Goal: Information Seeking & Learning: Learn about a topic

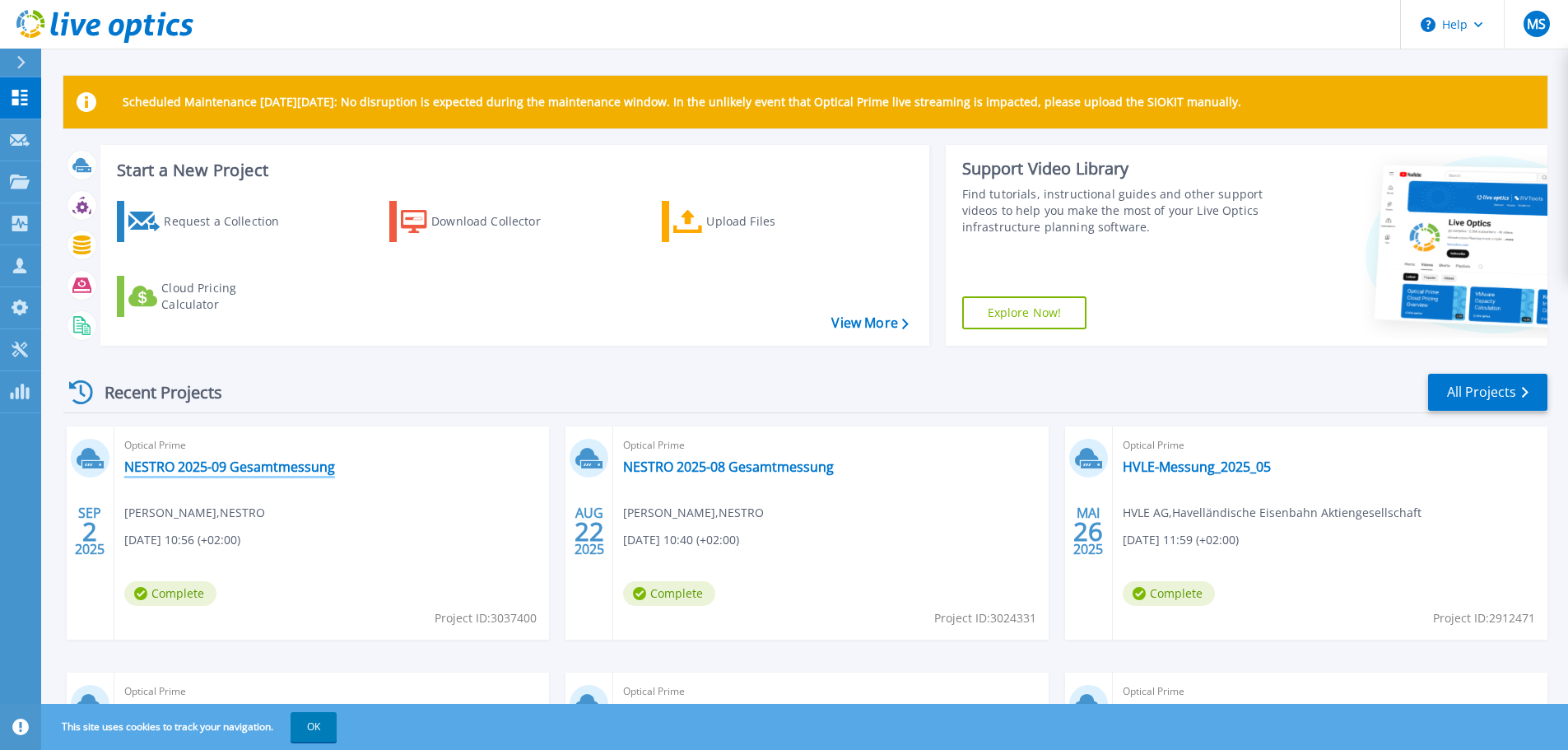
click at [301, 465] on link "NESTRO 2025-09 Gesamtmessung" at bounding box center [230, 466] width 211 height 16
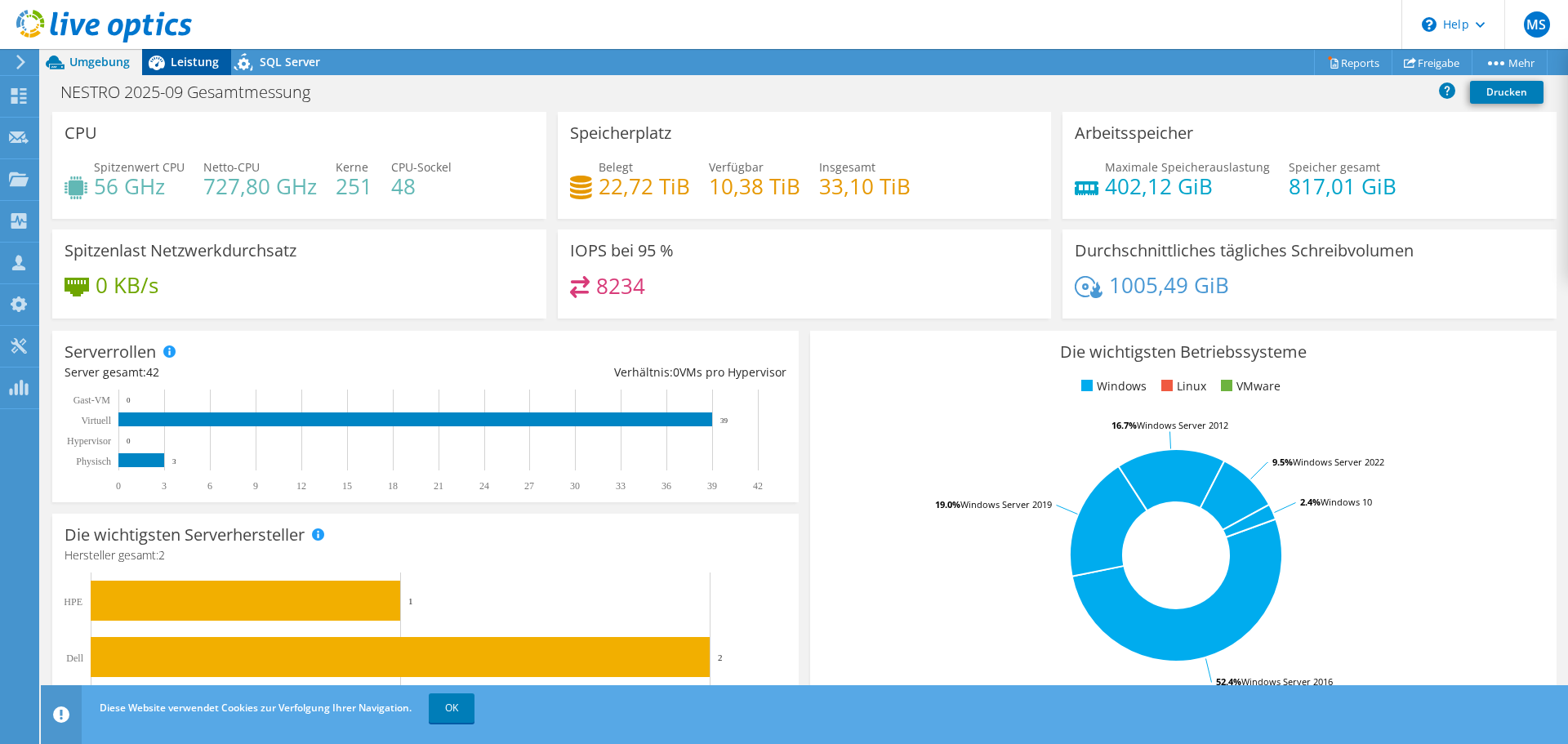
click at [189, 58] on span "Leistung" at bounding box center [195, 62] width 48 height 15
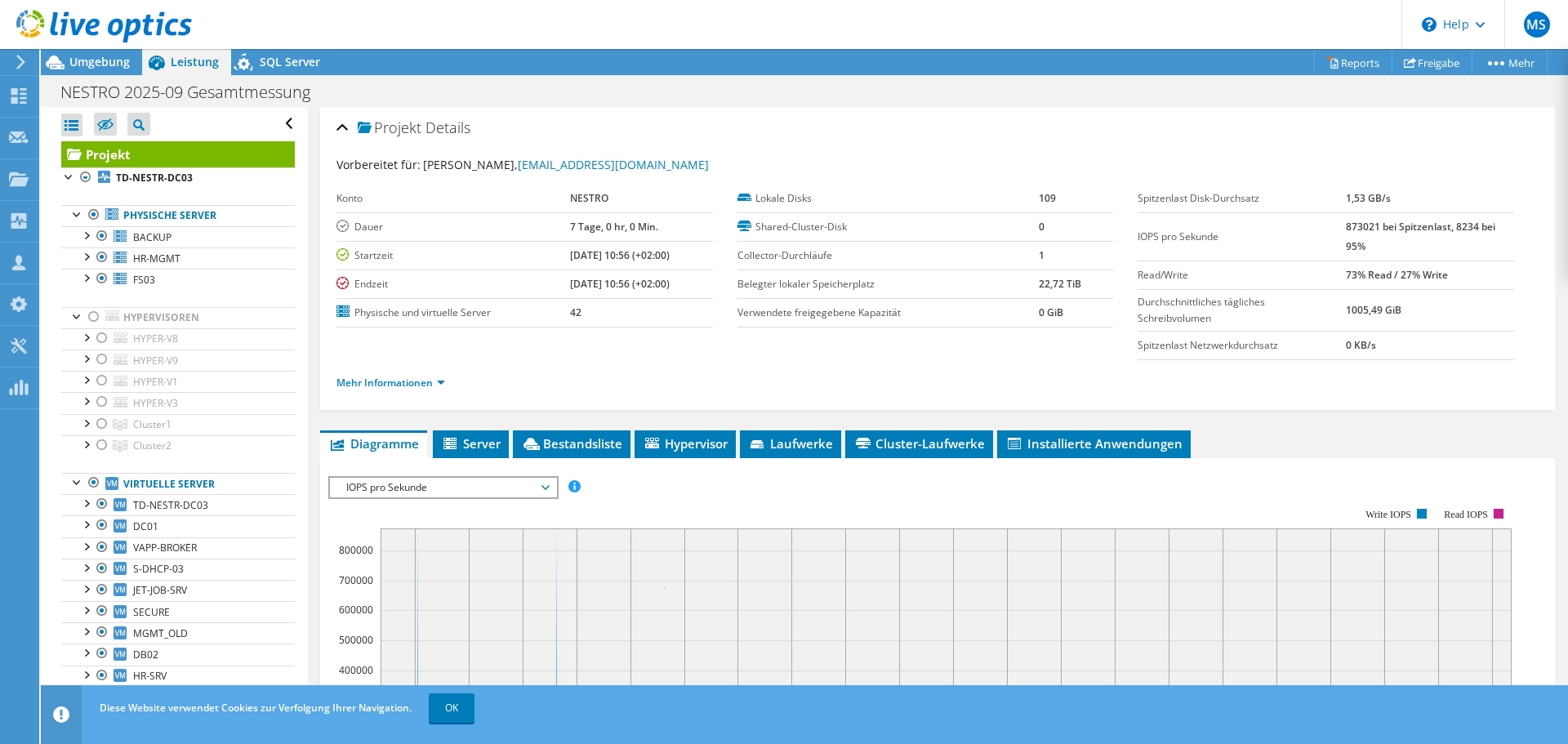
click at [434, 392] on div "Mehr Informationen" at bounding box center [937, 383] width 1202 height 45
click at [434, 386] on link "Mehr Informationen" at bounding box center [390, 383] width 109 height 14
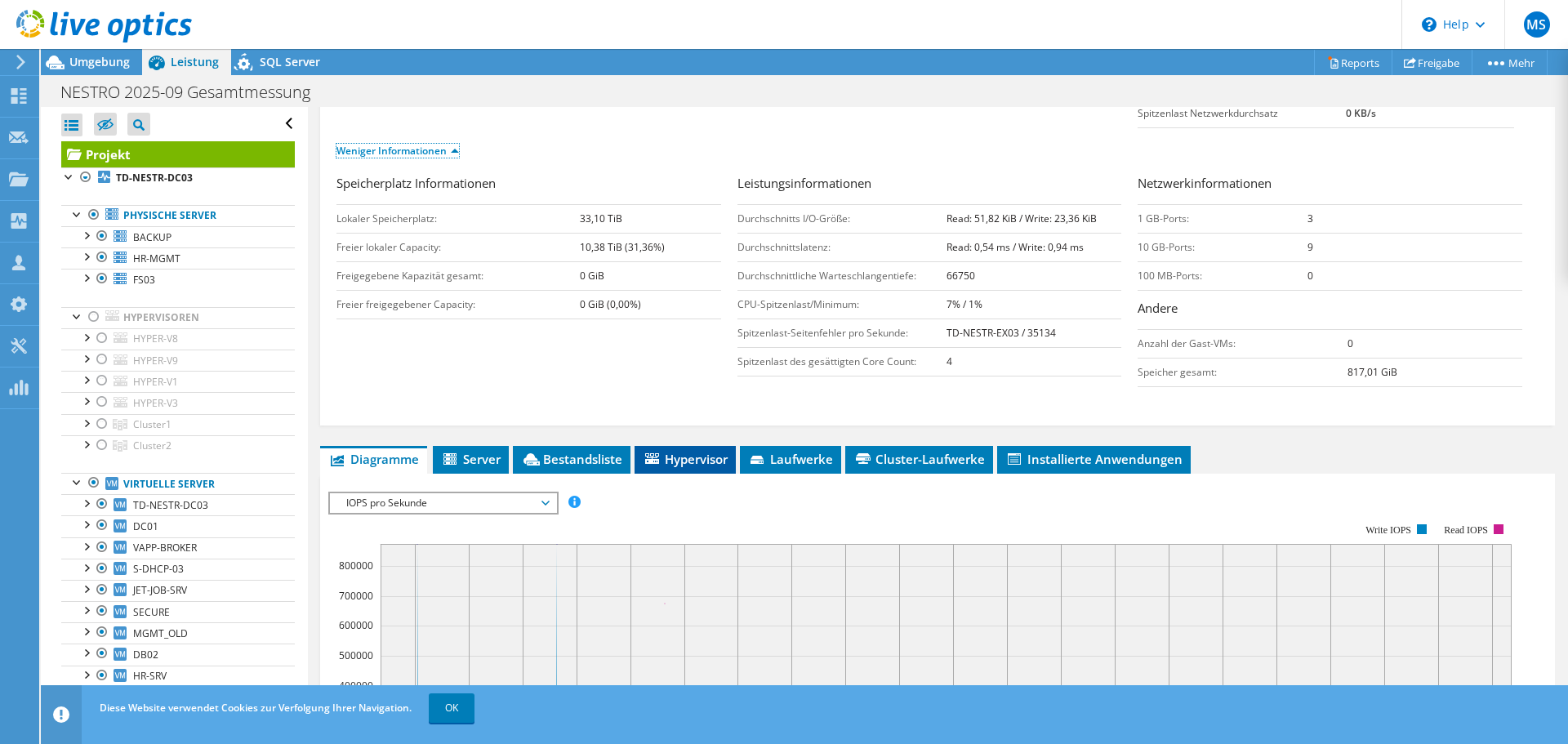
scroll to position [327, 0]
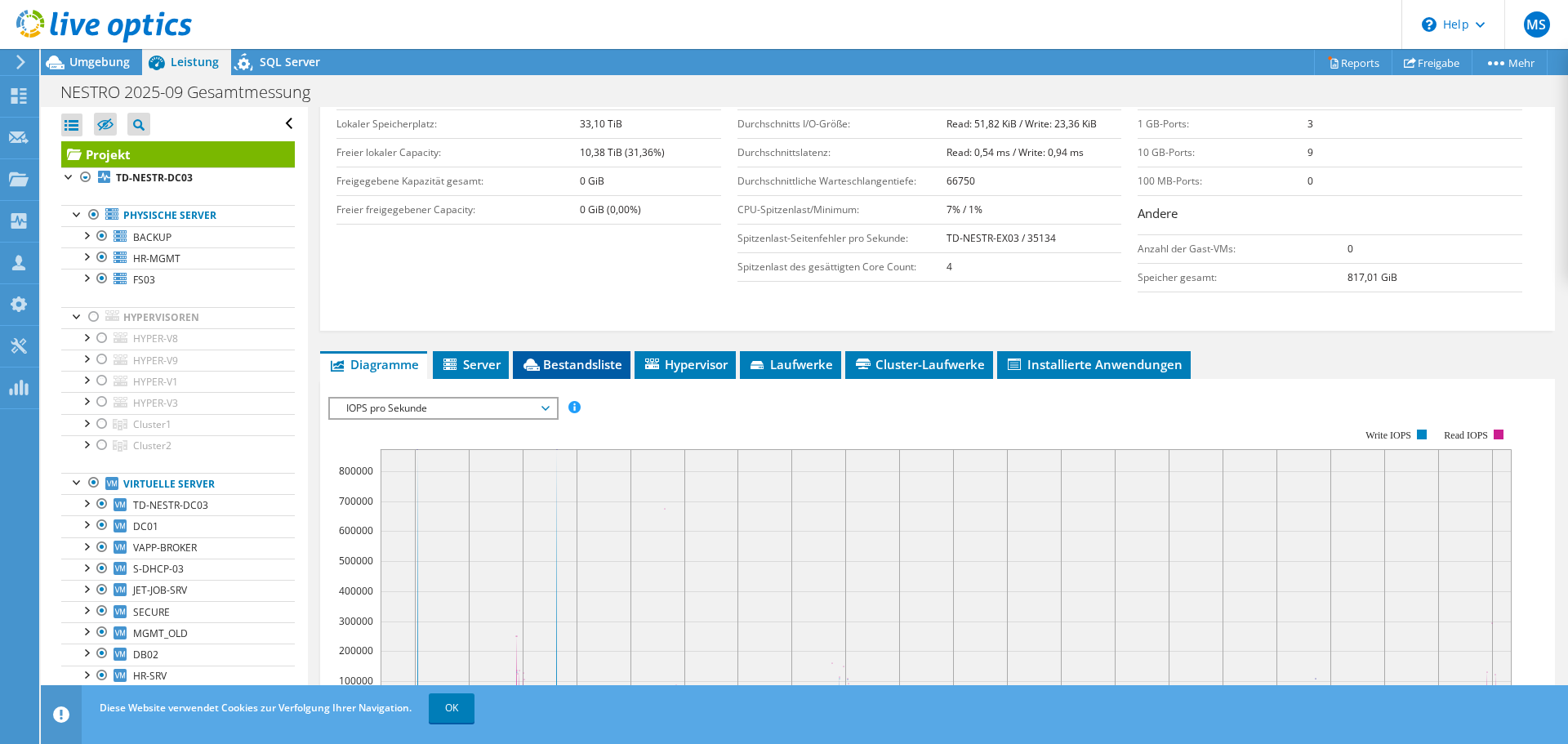
click at [600, 363] on span "Bestandsliste" at bounding box center [572, 364] width 101 height 16
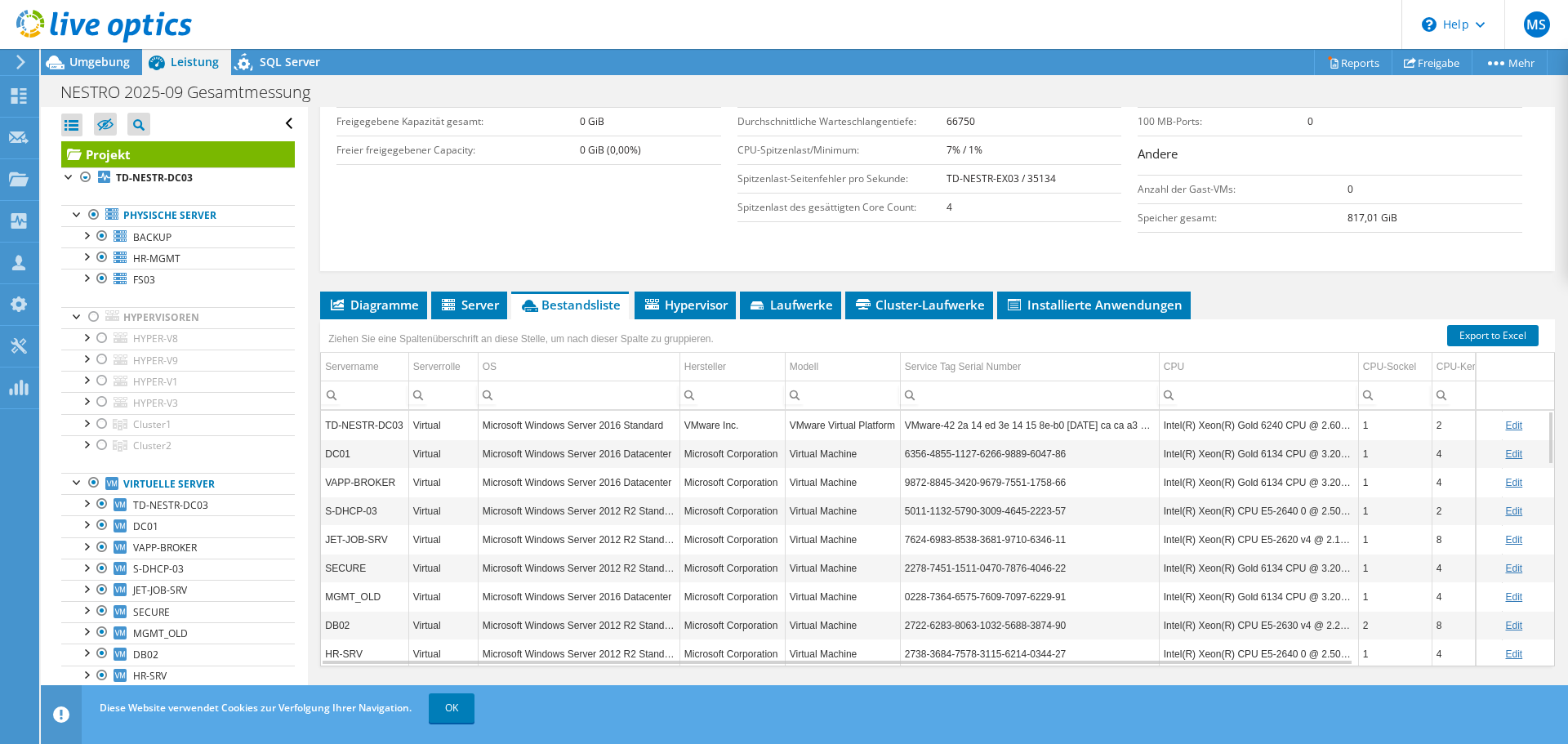
scroll to position [402, 0]
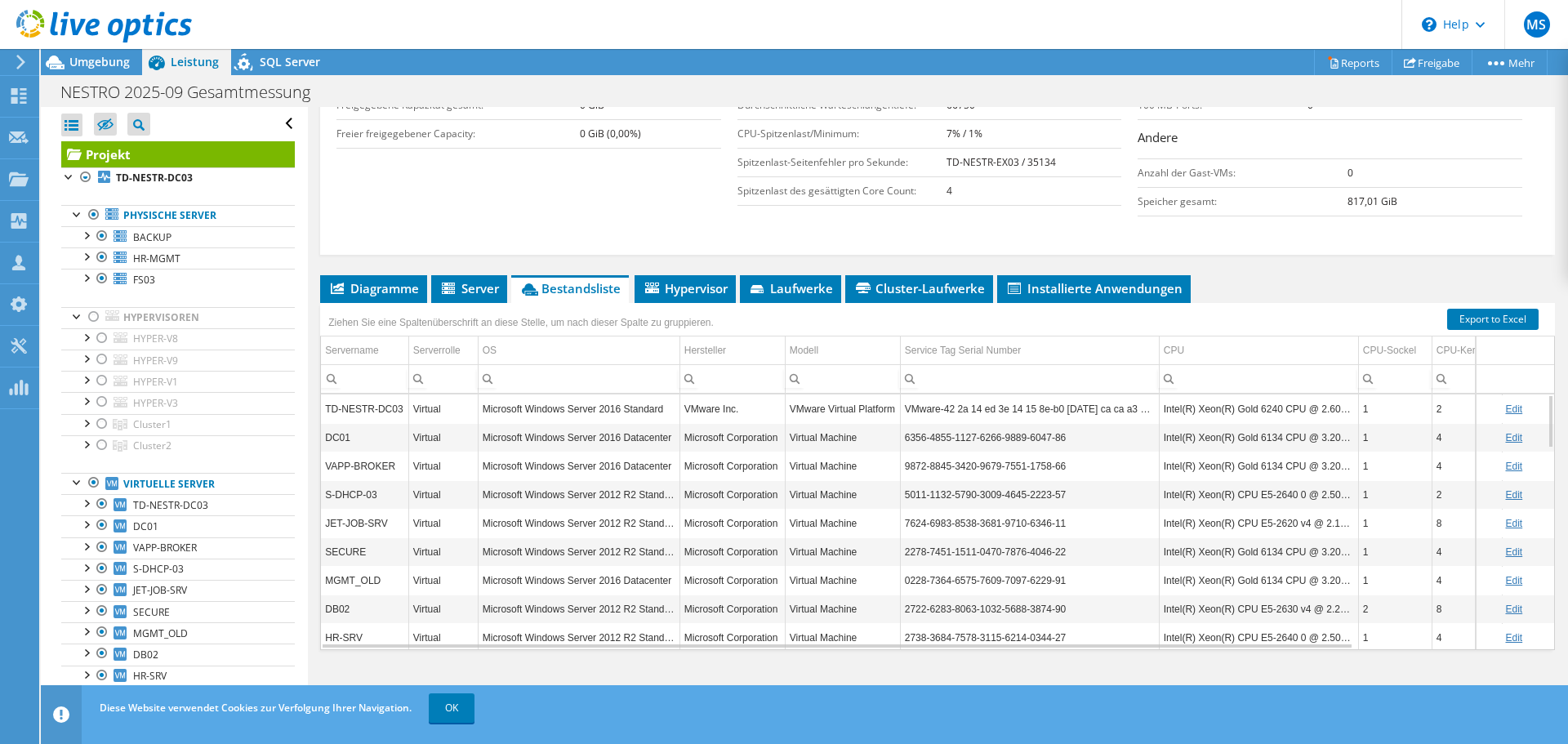
click at [790, 271] on div "Projekt Details Vorbereitet für: Jens Tussetschläger, edv@nestro.de Konto NESTR…" at bounding box center [938, 208] width 1260 height 1008
click at [798, 287] on span "Laufwerke" at bounding box center [790, 287] width 85 height 16
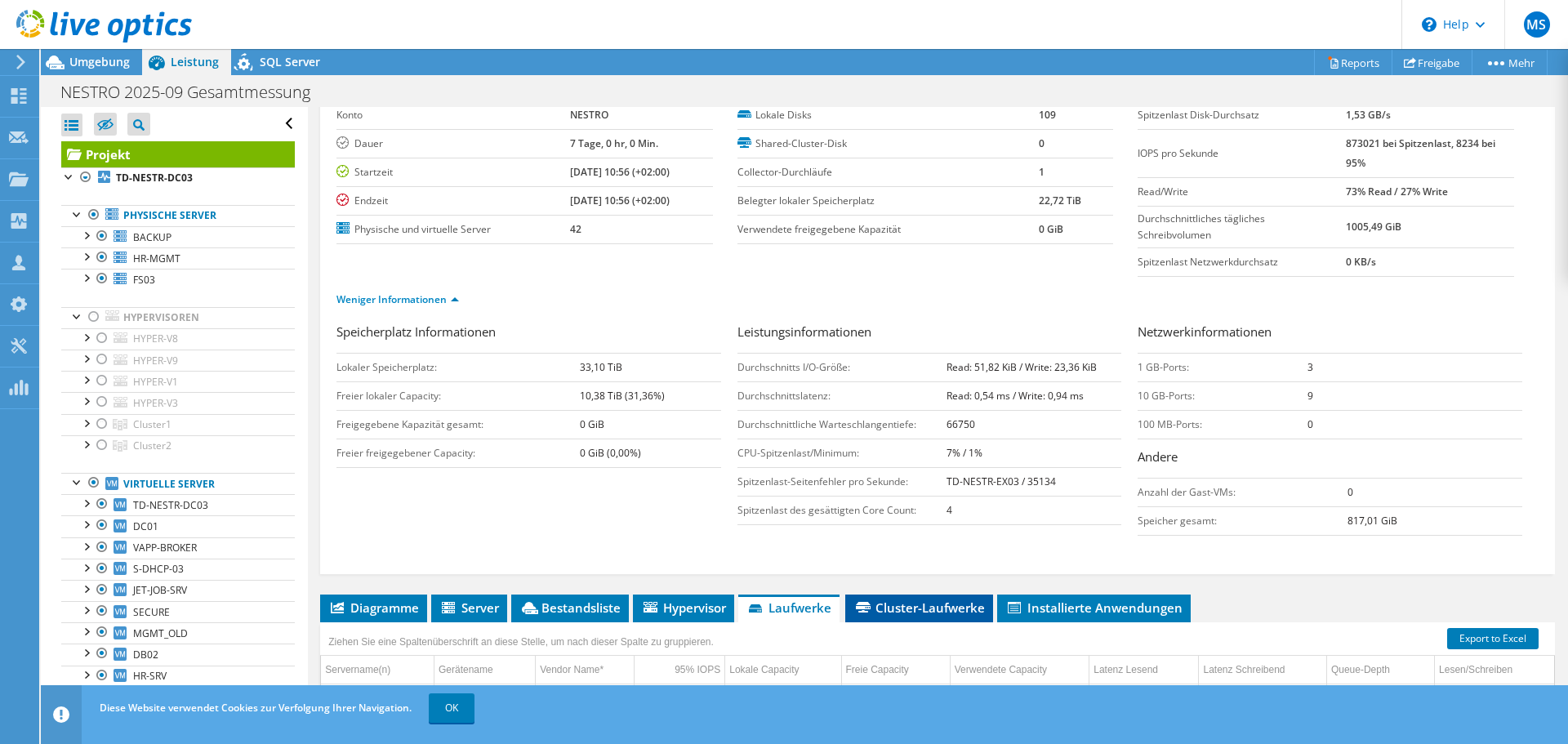
scroll to position [76, 0]
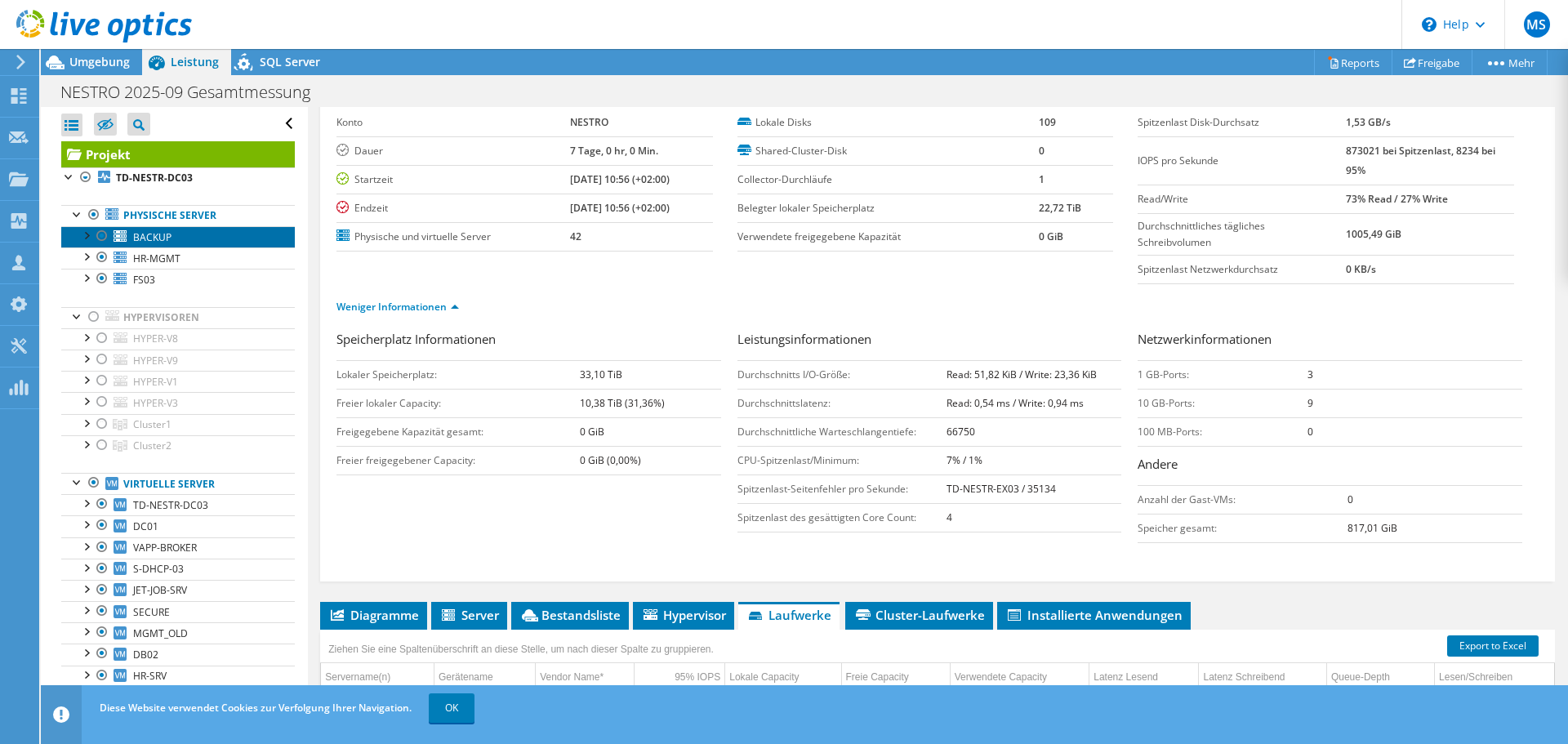
click at [185, 229] on link "BACKUP" at bounding box center [178, 237] width 233 height 21
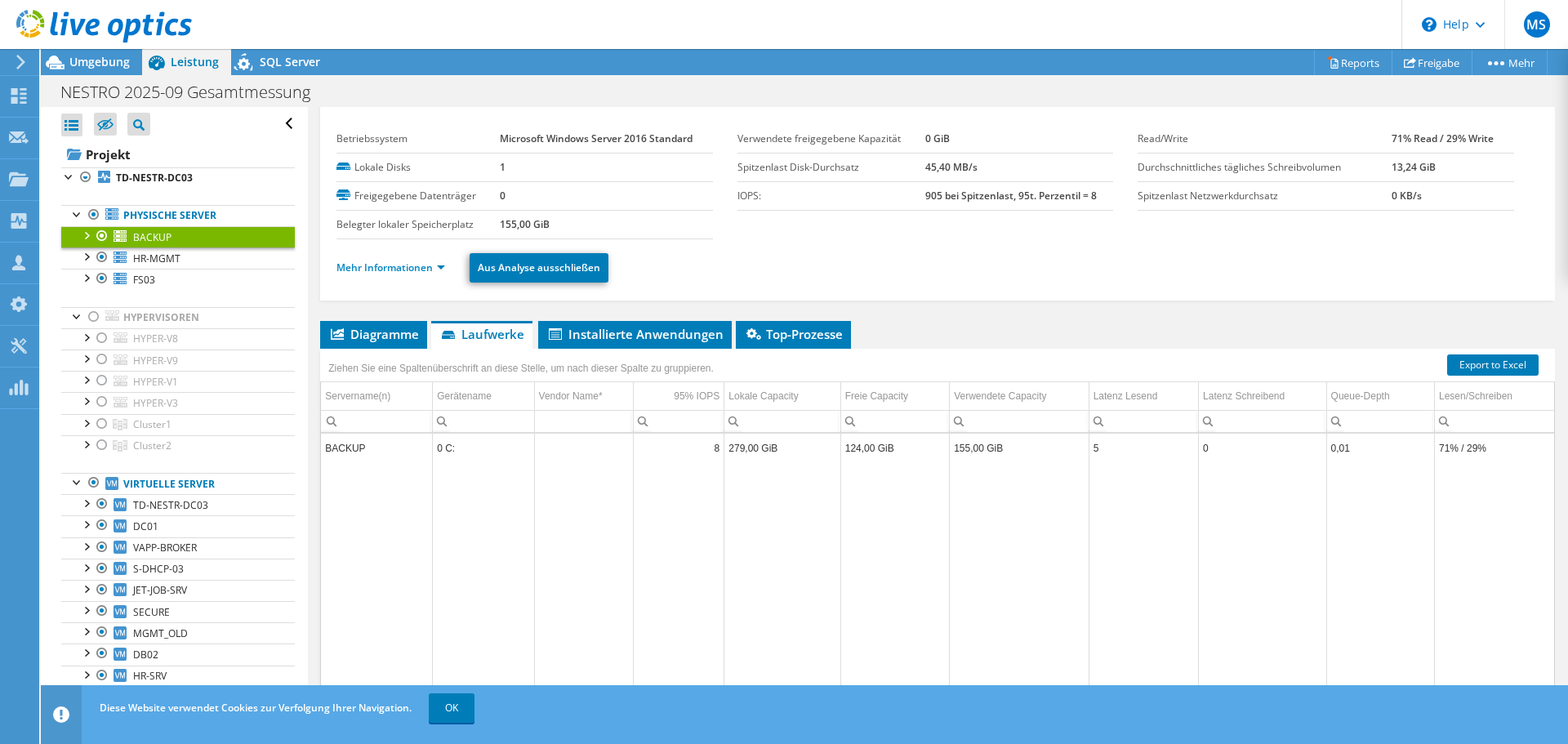
scroll to position [0, 0]
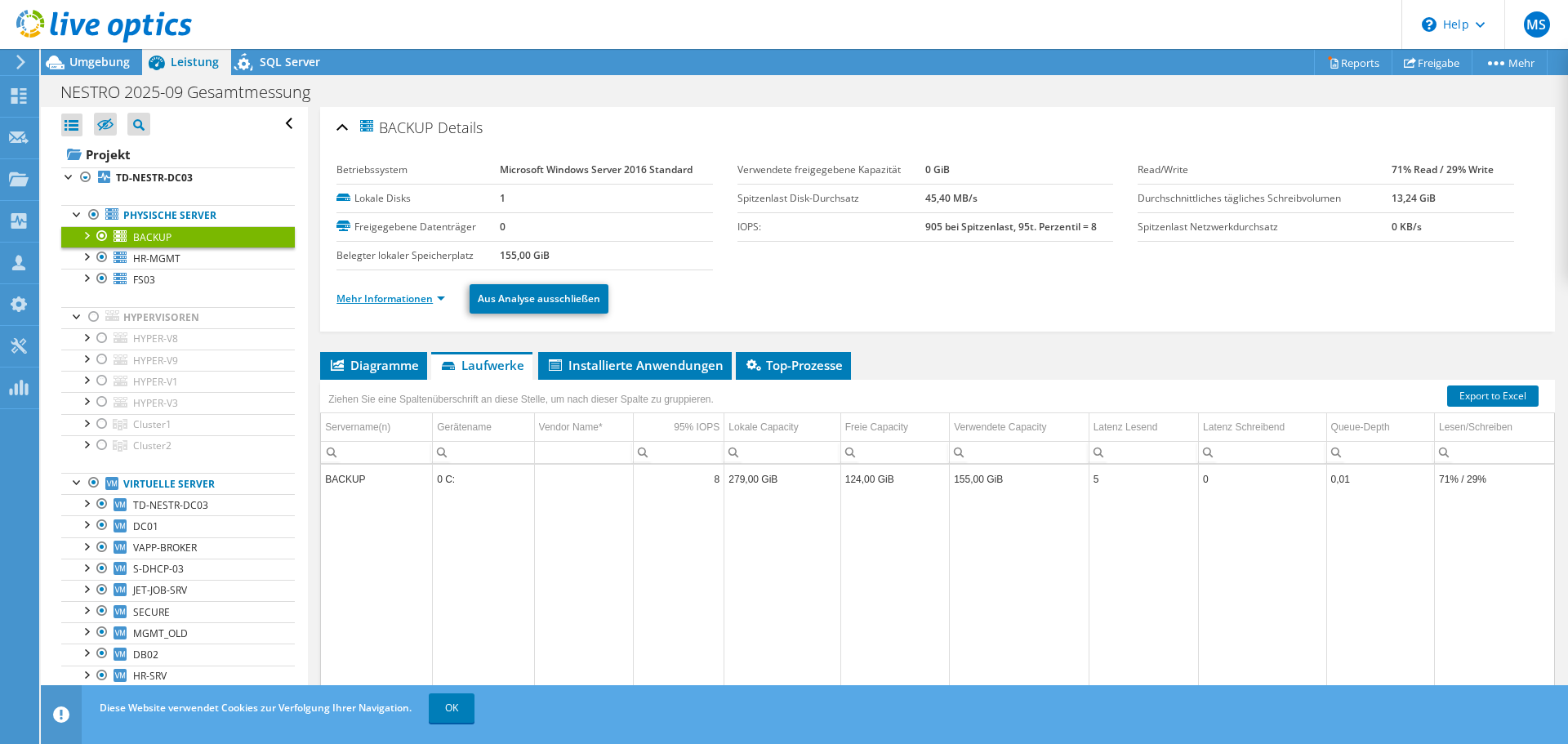
click at [430, 299] on link "Mehr Informationen" at bounding box center [390, 299] width 109 height 14
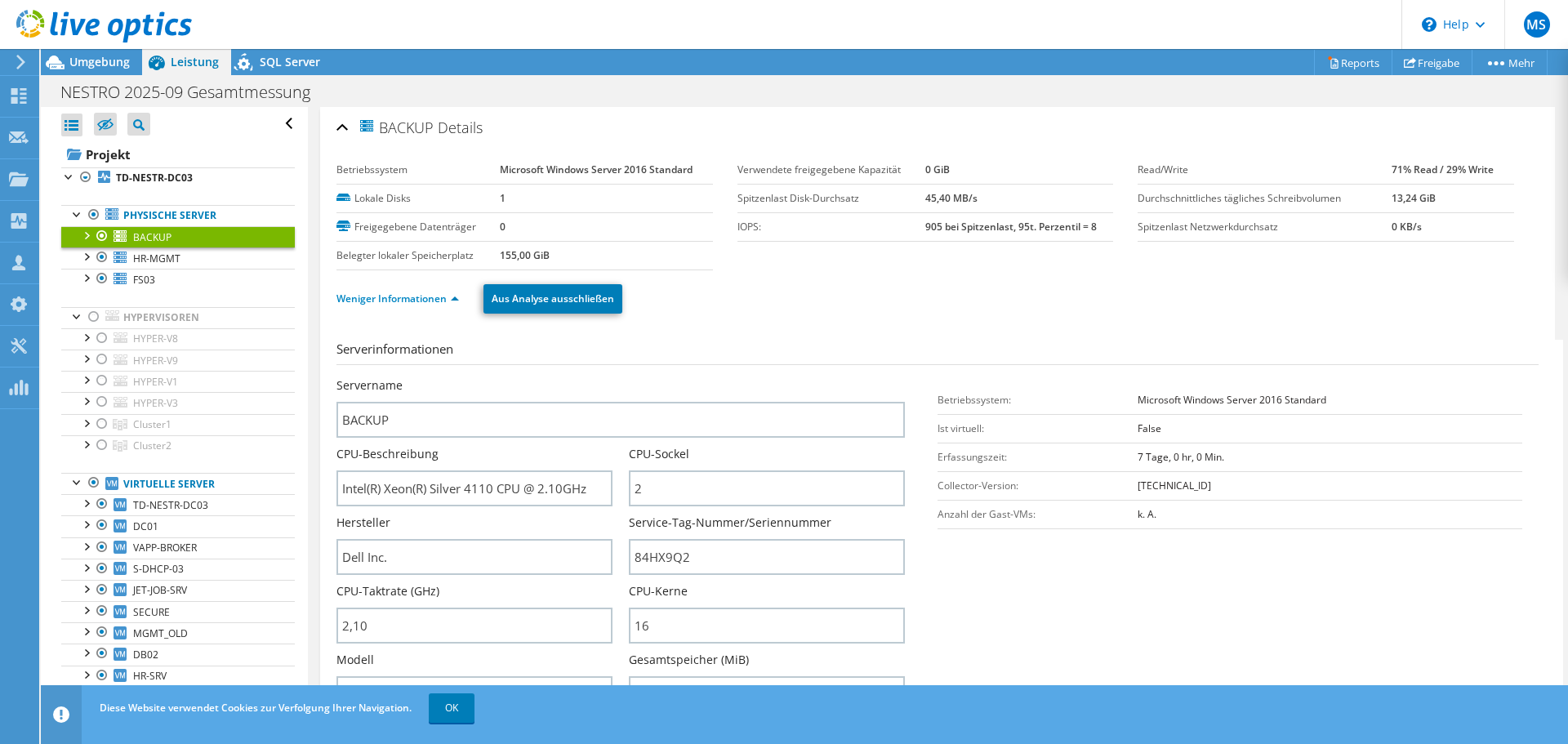
click at [44, 26] on use at bounding box center [104, 26] width 176 height 33
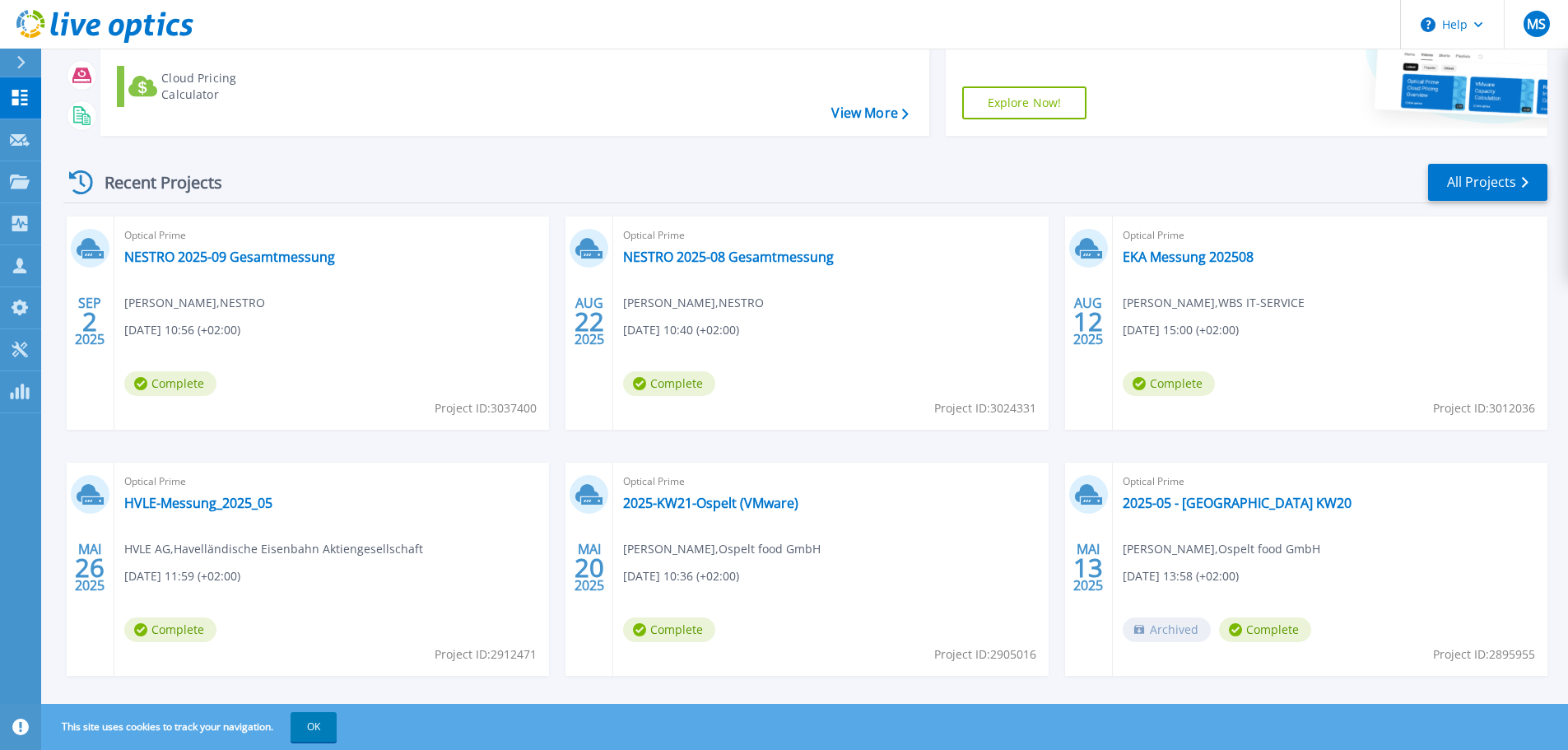
scroll to position [220, 0]
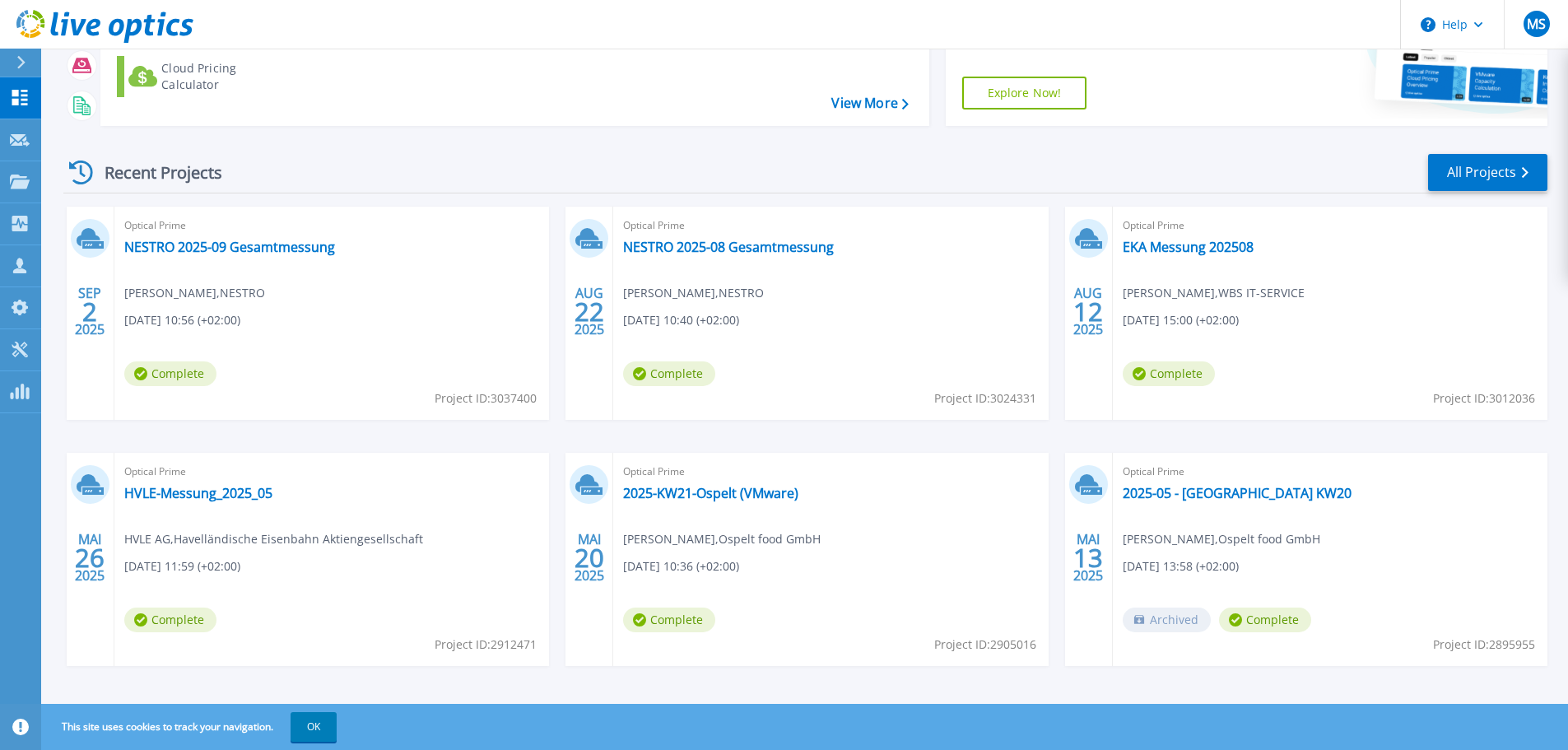
click at [1136, 186] on div "Recent Projects All Projects" at bounding box center [805, 173] width 1484 height 42
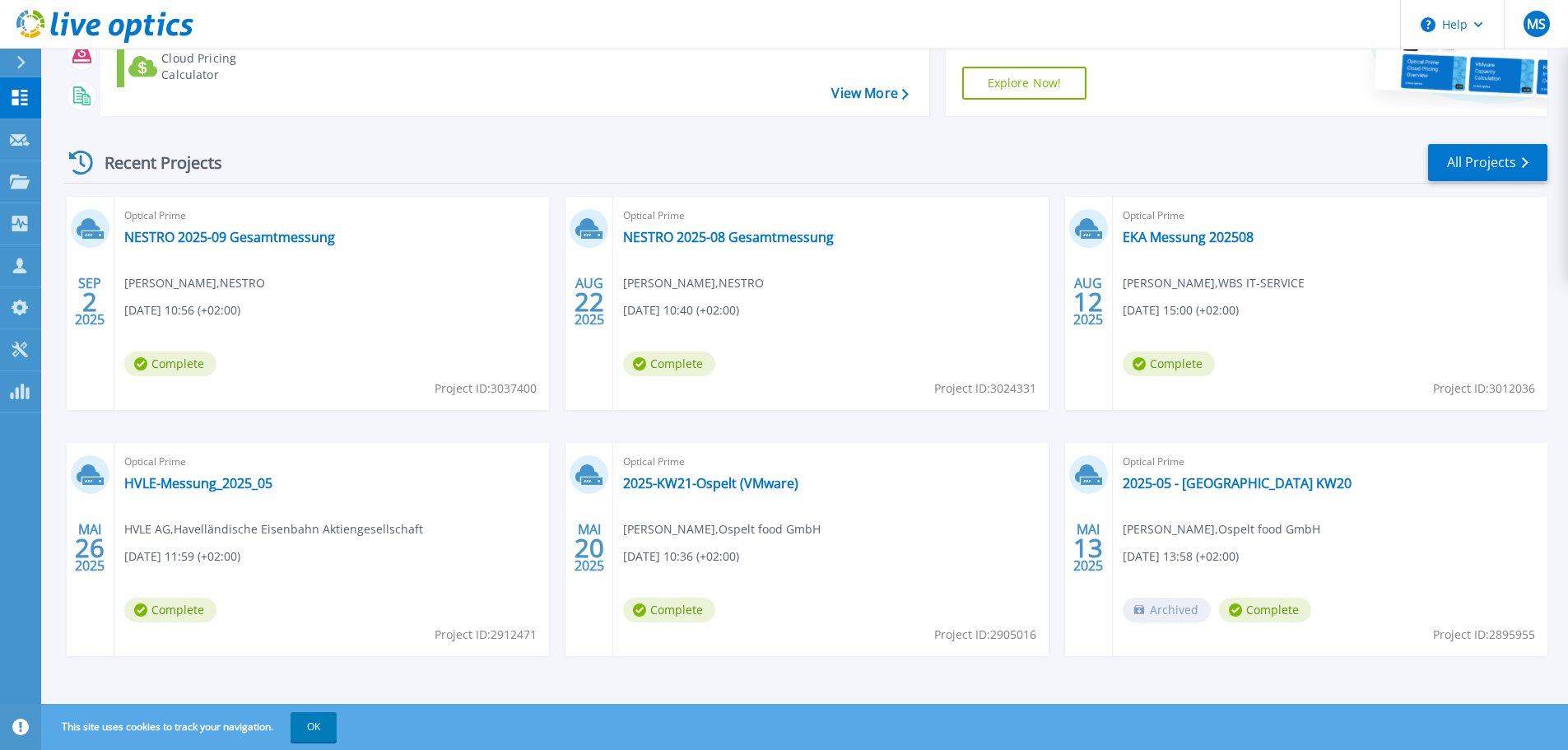
scroll to position [231, 0]
click at [1087, 188] on div "Recent Projects All Projects SEP 2 2025 Optical Prime NESTRO 2025-09 Gesamtmess…" at bounding box center [805, 414] width 1484 height 573
click at [1187, 239] on link "EKA Messung 202508" at bounding box center [1187, 235] width 131 height 16
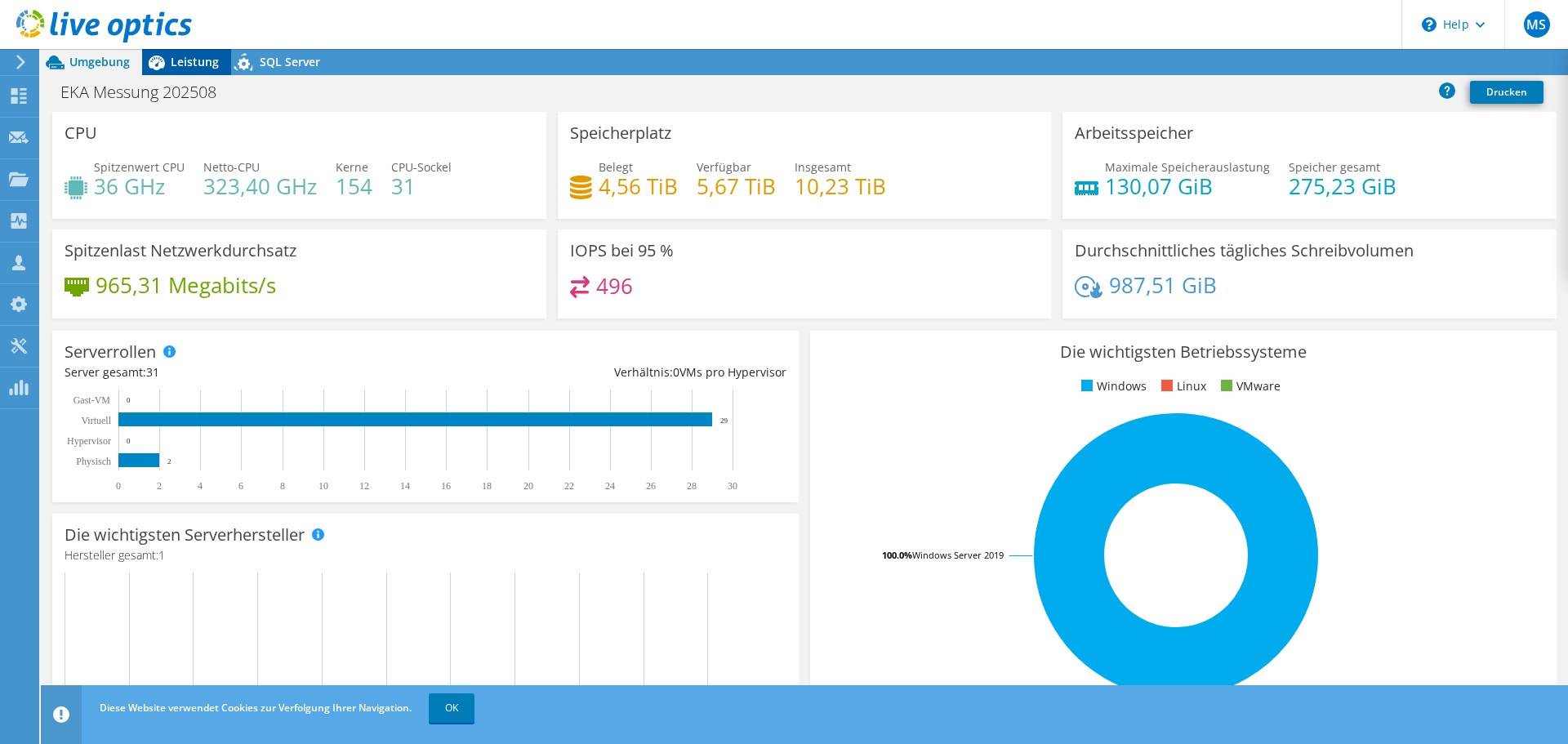
click at [208, 59] on span "Leistung" at bounding box center [195, 62] width 48 height 15
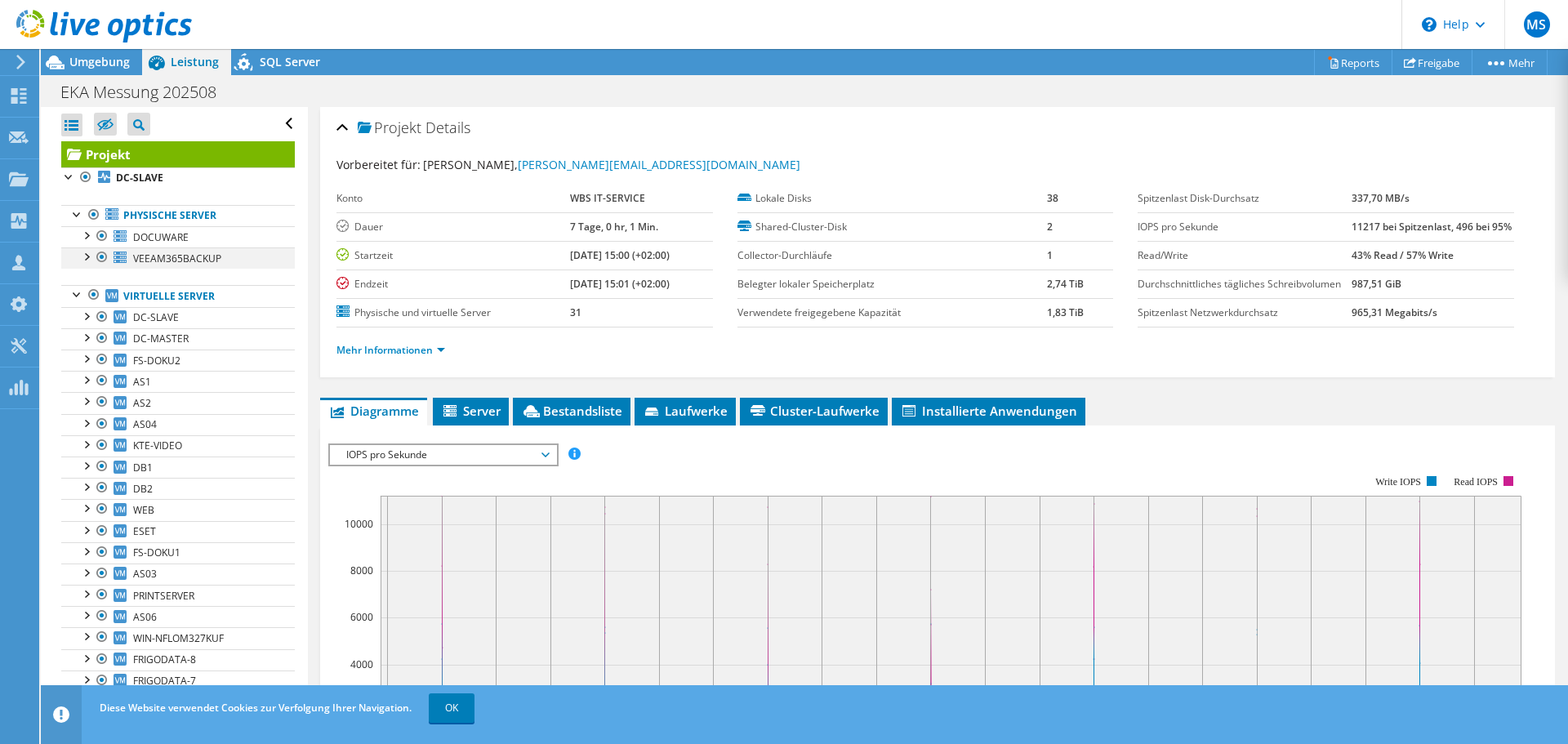
click at [102, 258] on div at bounding box center [101, 257] width 16 height 20
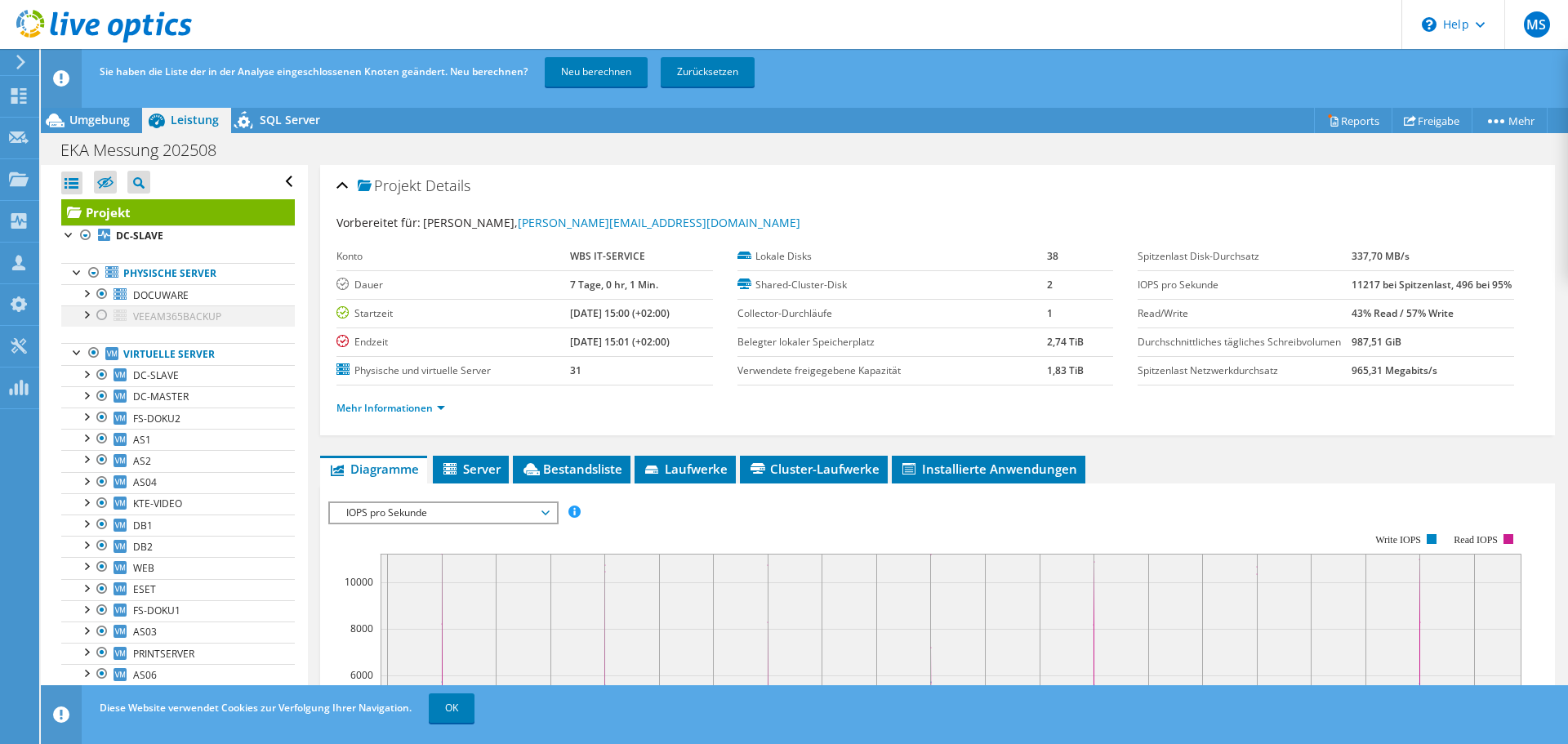
click at [106, 313] on div at bounding box center [101, 315] width 16 height 20
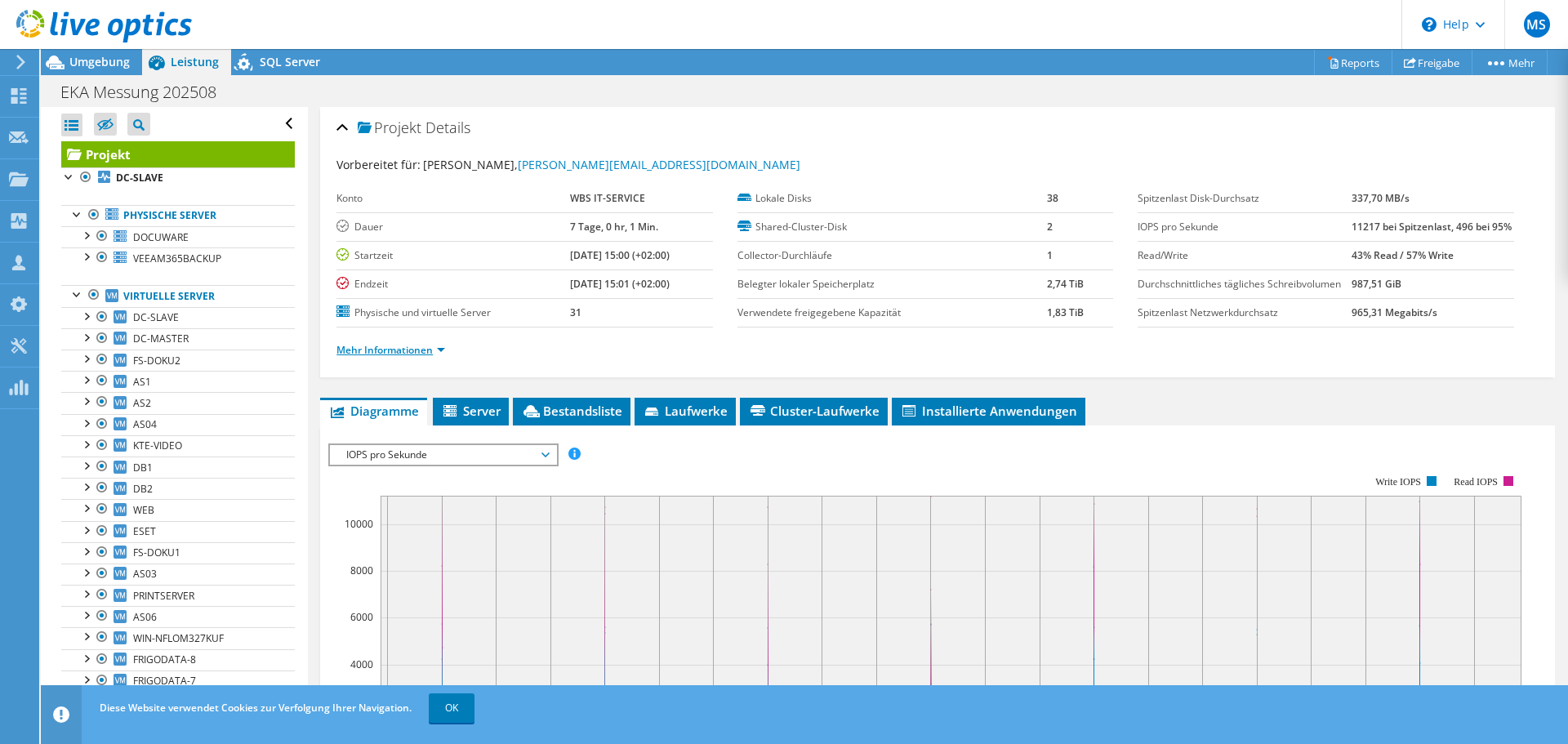
click at [415, 357] on link "Mehr Informationen" at bounding box center [390, 350] width 109 height 14
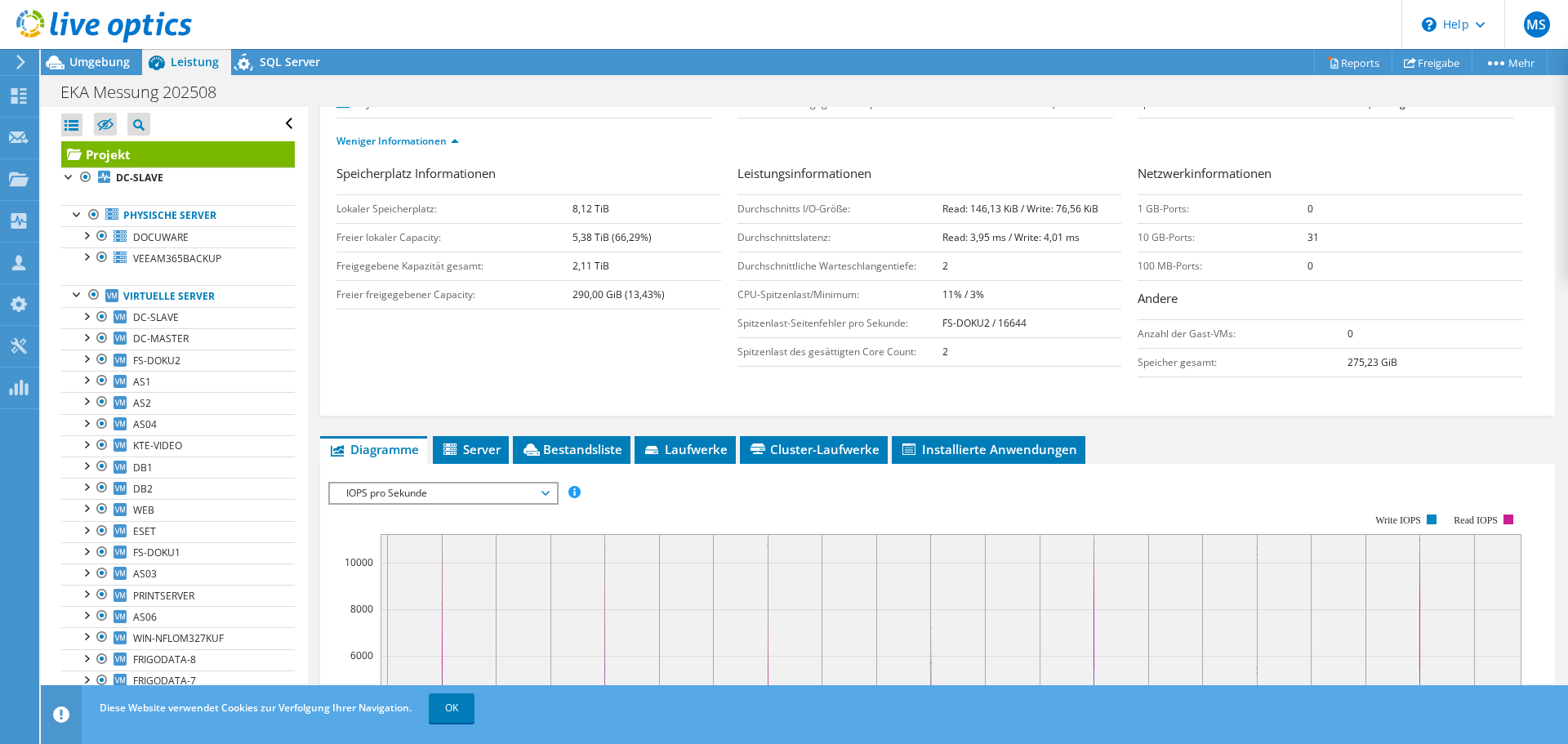
scroll to position [218, 0]
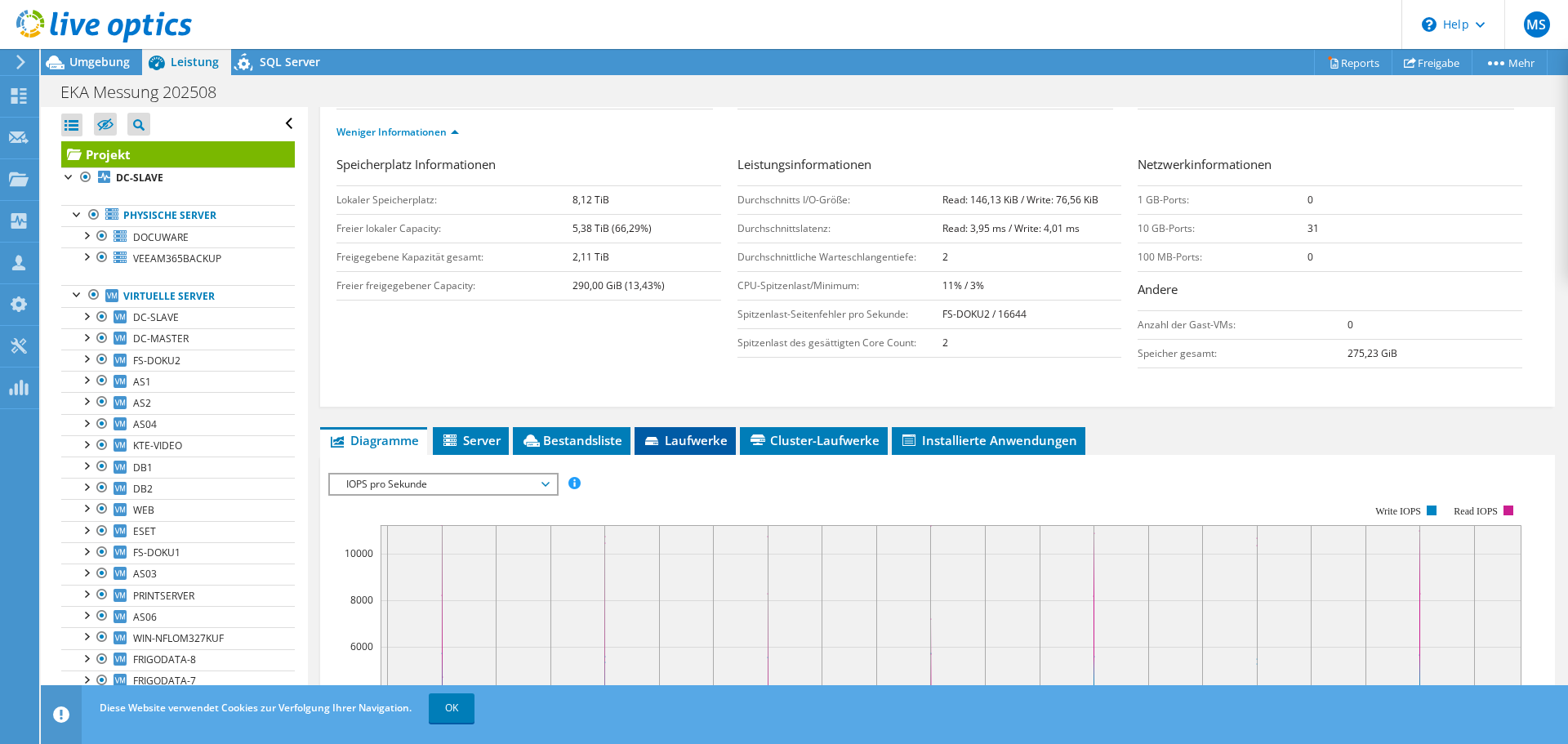
click at [707, 449] on span "Laufwerke" at bounding box center [685, 439] width 85 height 16
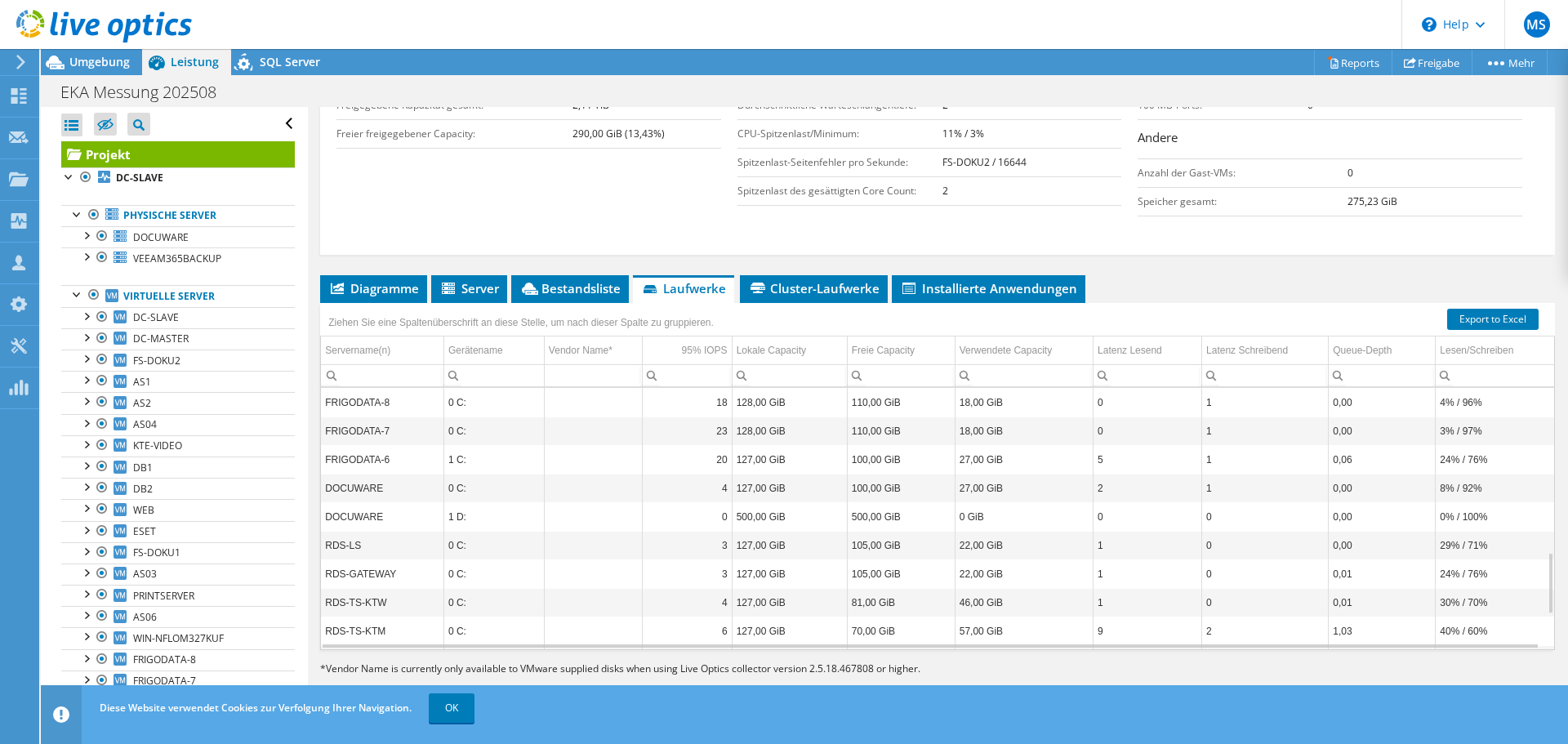
scroll to position [832, 0]
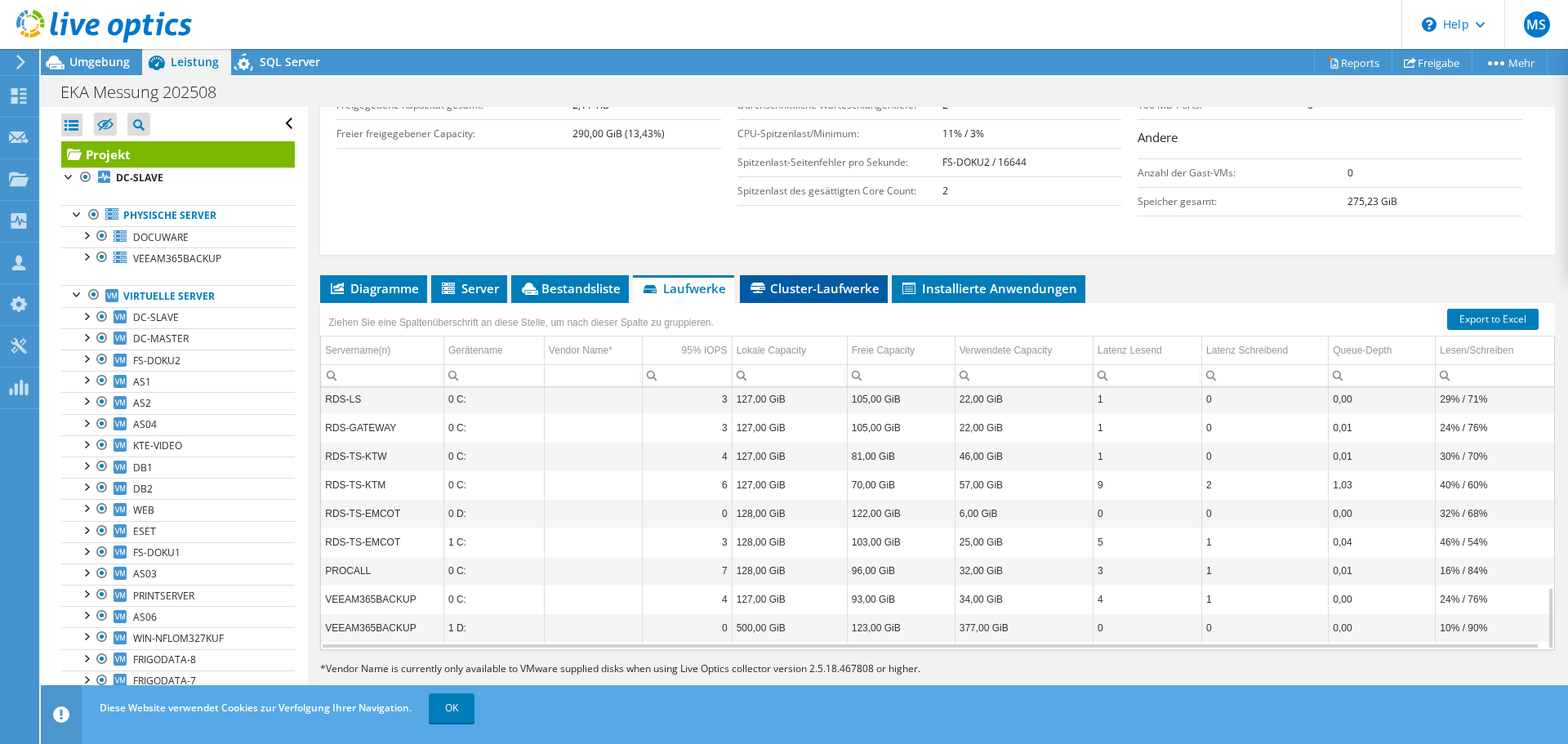
click at [826, 292] on span "Cluster-Laufwerke" at bounding box center [814, 287] width 131 height 16
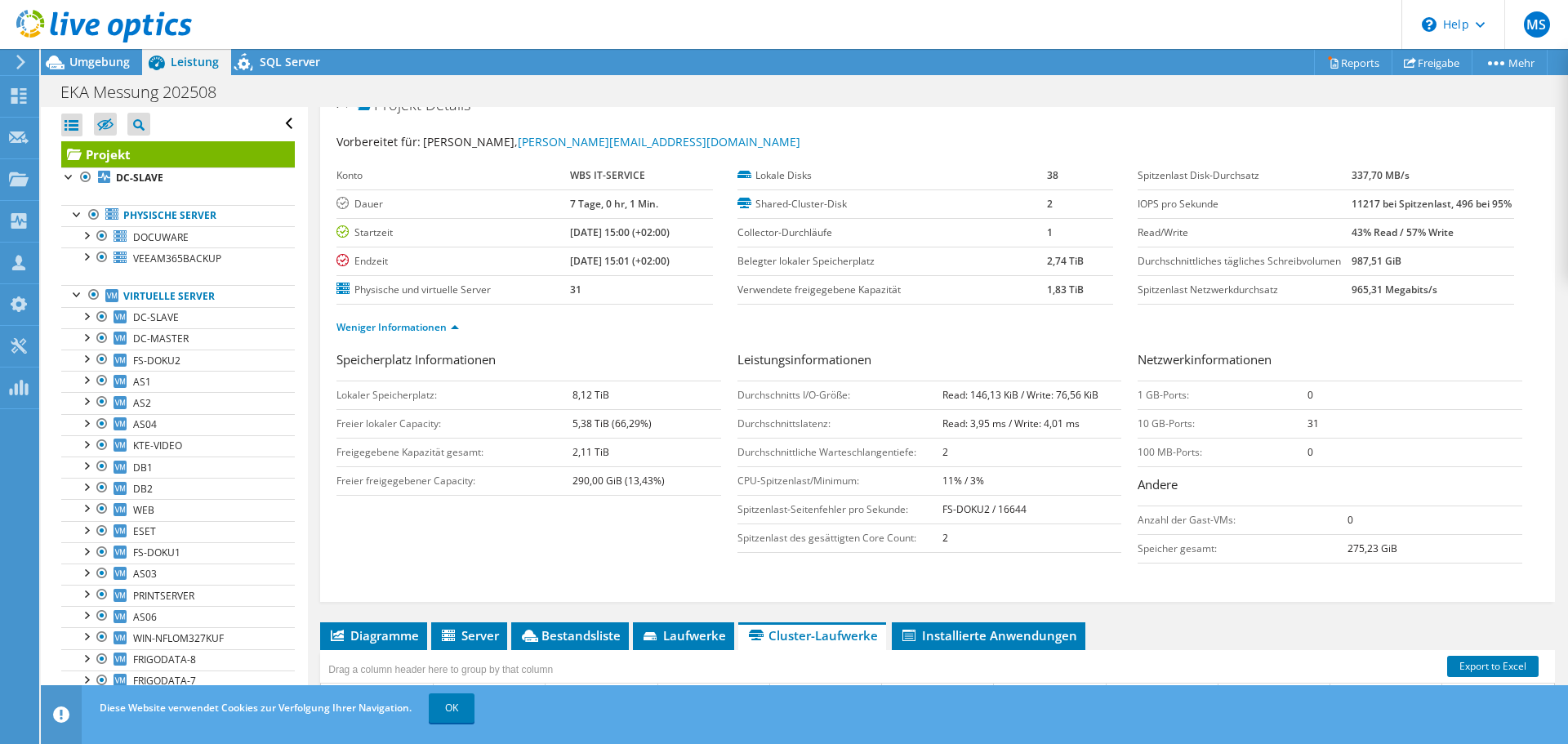
scroll to position [0, 0]
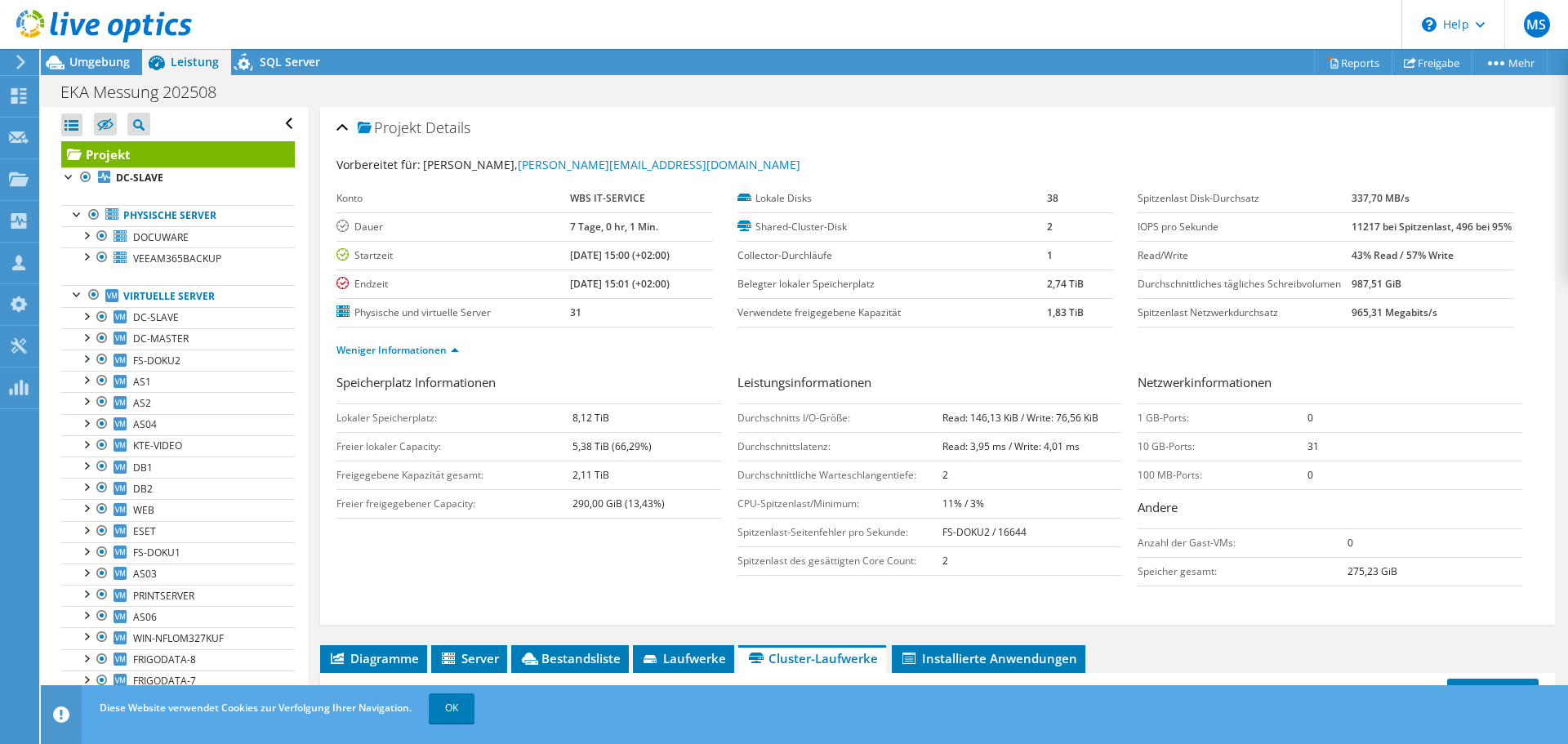
click at [563, 593] on div "Speicherplatz Informationen Lokaler Speicherplatz: 8,12 TiB [PERSON_NAME] lokal…" at bounding box center [937, 484] width 1202 height 221
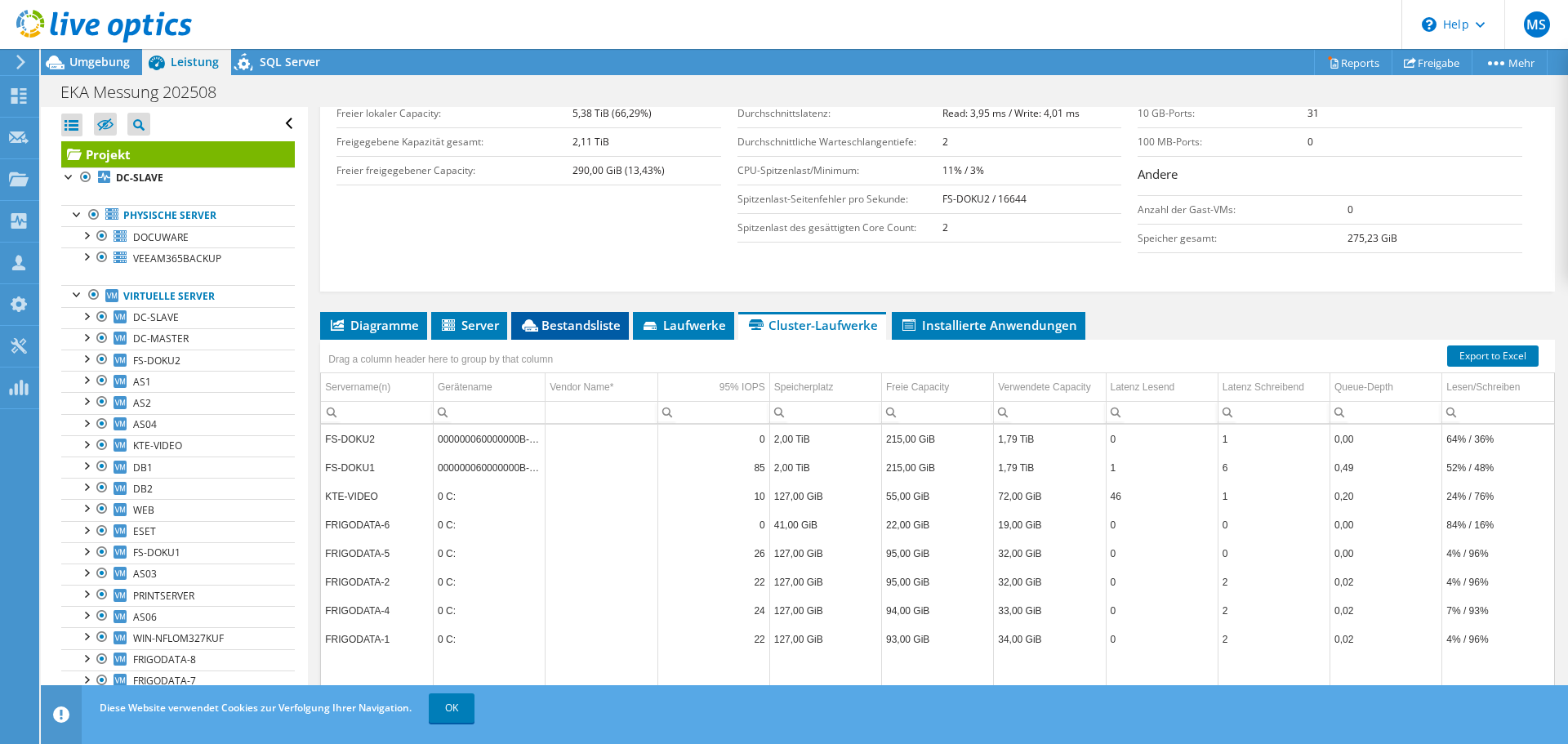
scroll to position [402, 0]
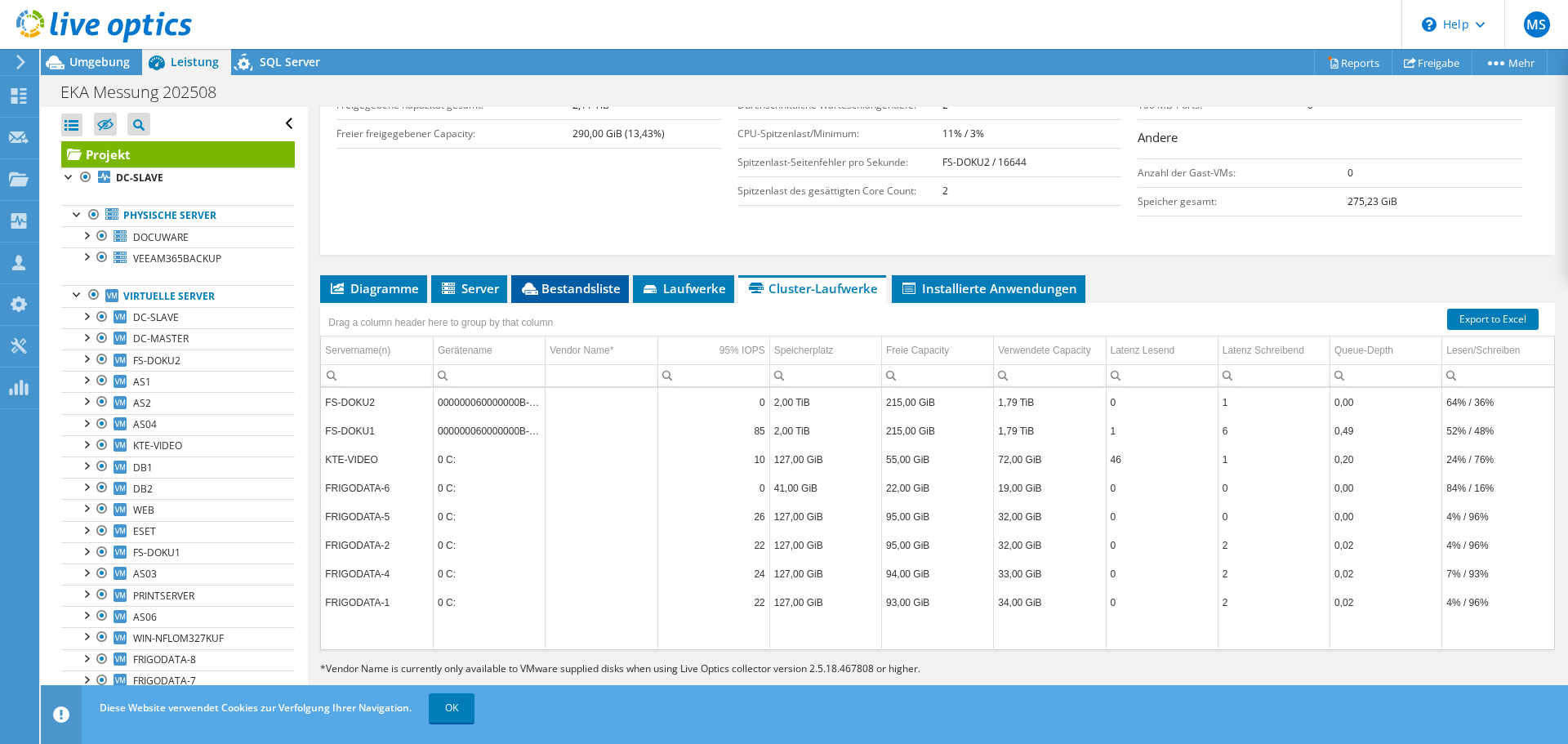
click at [610, 287] on span "Bestandsliste" at bounding box center [570, 287] width 101 height 16
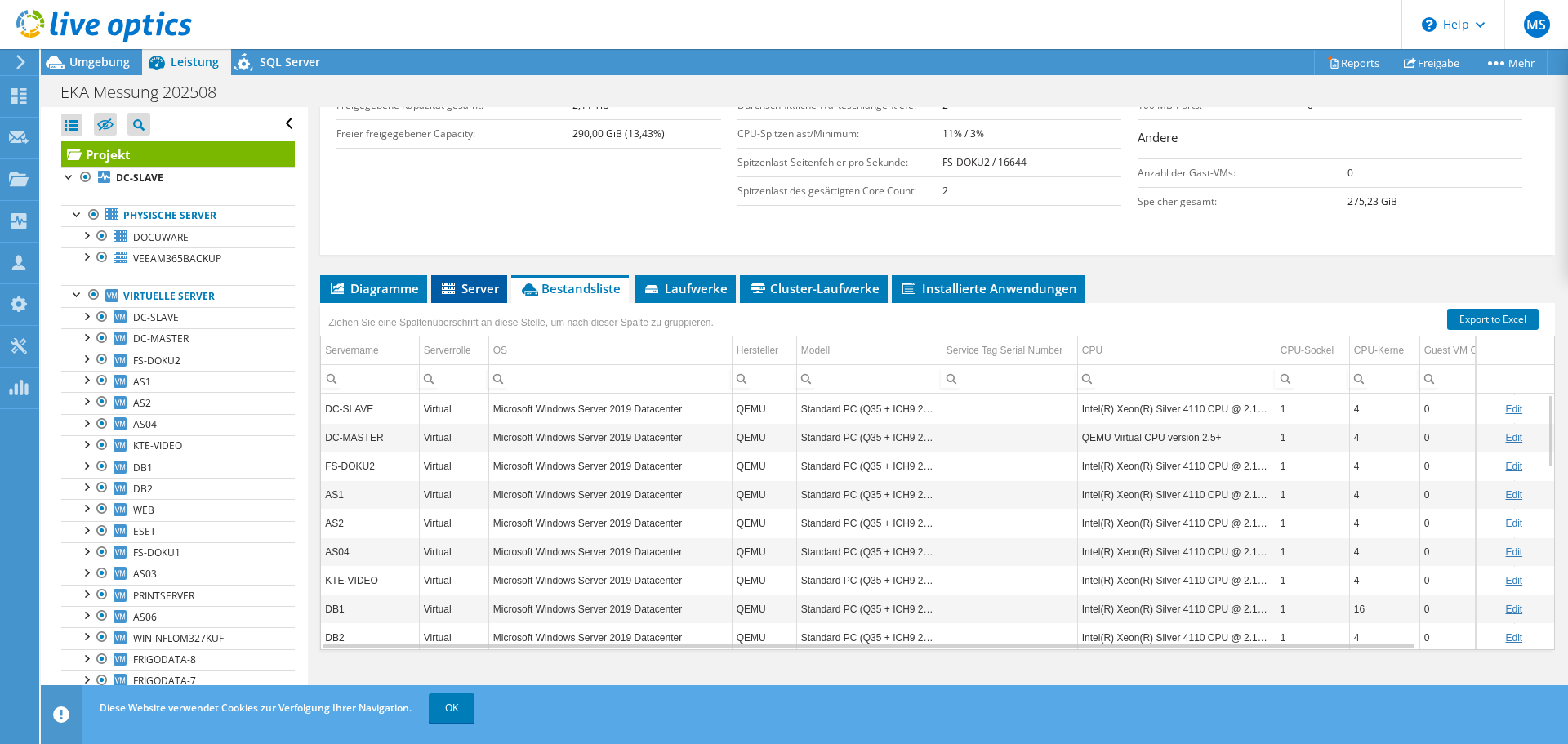
click at [475, 287] on span "Server" at bounding box center [469, 287] width 59 height 16
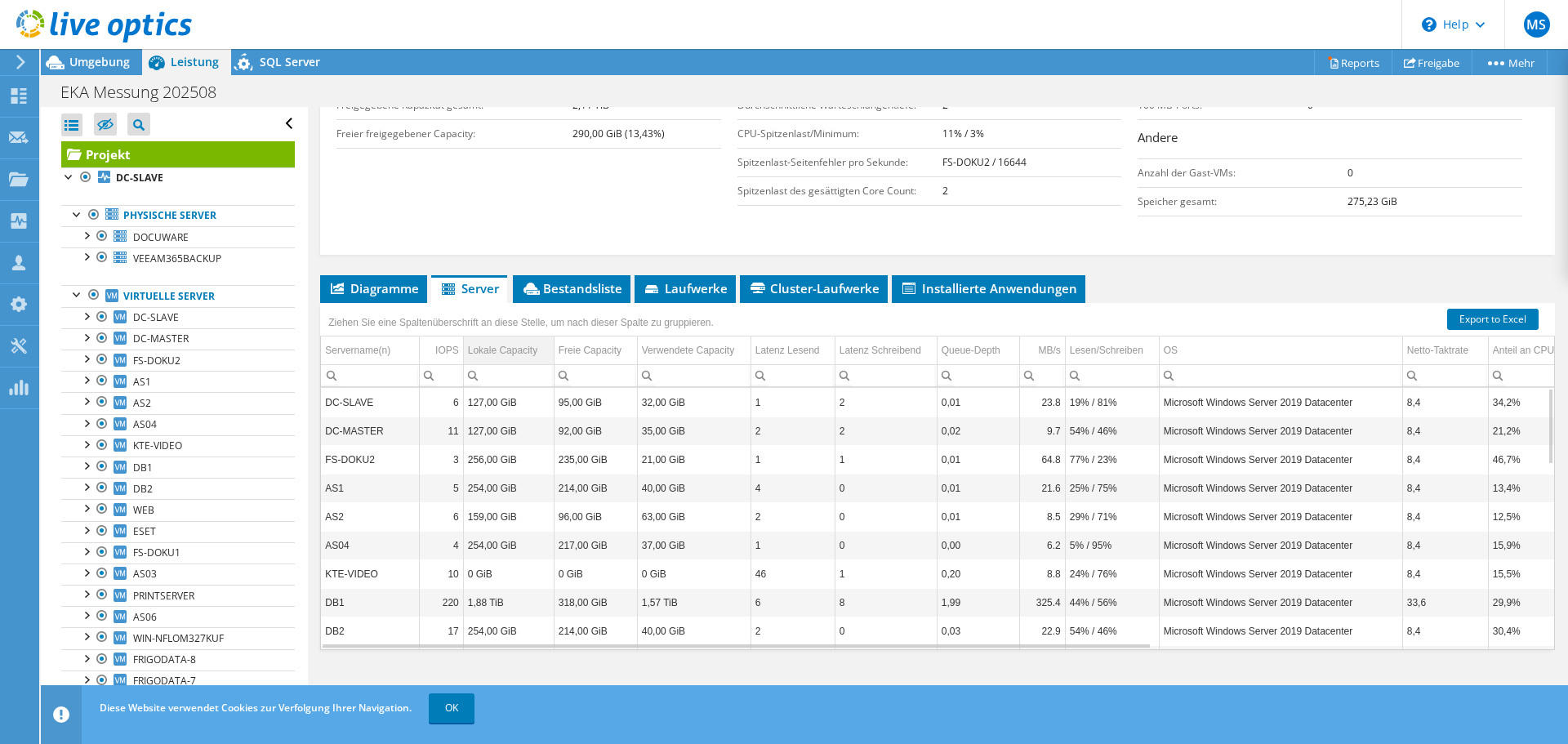
click at [515, 350] on div "Lokale Capacity" at bounding box center [502, 350] width 70 height 20
click at [517, 350] on div "Lokale Capacity" at bounding box center [501, 350] width 68 height 20
click at [1358, 442] on td "Microsoft Windows Server 2019 Datacenter" at bounding box center [1281, 430] width 244 height 28
